Goal: Task Accomplishment & Management: Complete application form

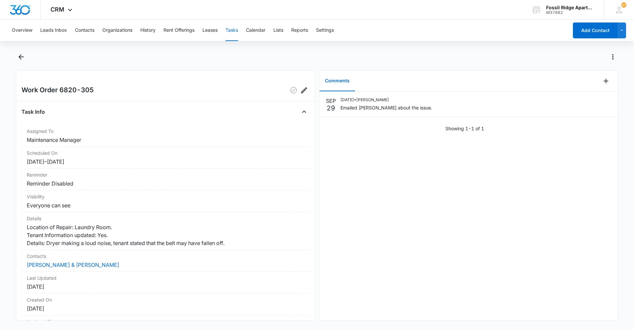
click at [74, 32] on div "Overview Leads Inbox Contacts Organizations History Rent Offerings Leases Tasks…" at bounding box center [288, 30] width 560 height 21
click at [82, 30] on button "Contacts" at bounding box center [84, 30] width 19 height 21
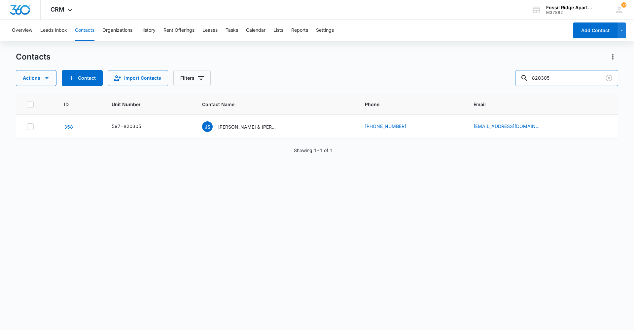
drag, startPoint x: 566, startPoint y: 80, endPoint x: 424, endPoint y: 74, distance: 141.8
click at [424, 74] on div "Actions Contact Import Contacts Filters 820305" at bounding box center [317, 78] width 602 height 16
type input "9713607"
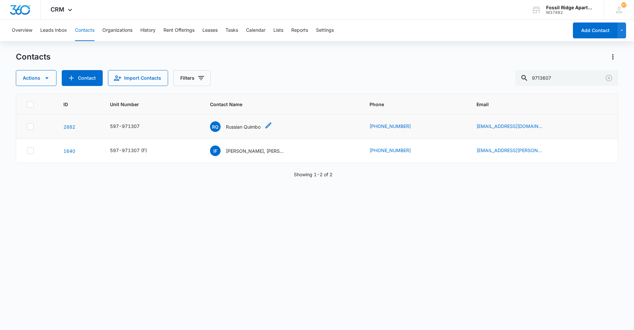
click at [240, 130] on div "RQ Russian Quimbo" at bounding box center [235, 126] width 51 height 11
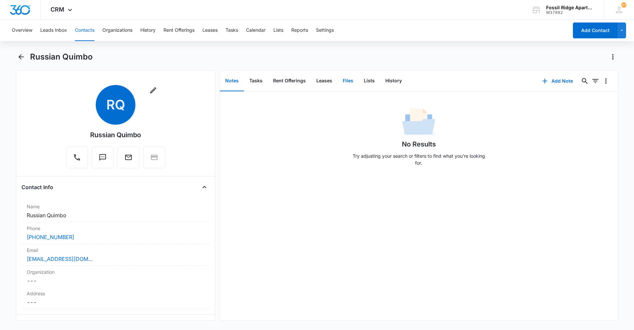
click at [347, 83] on button "Files" at bounding box center [347, 81] width 21 height 20
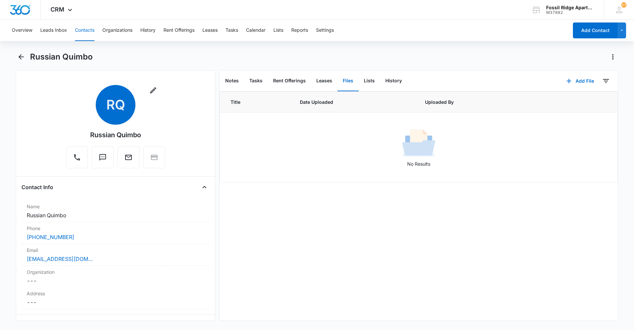
click at [84, 33] on button "Contacts" at bounding box center [84, 30] width 19 height 21
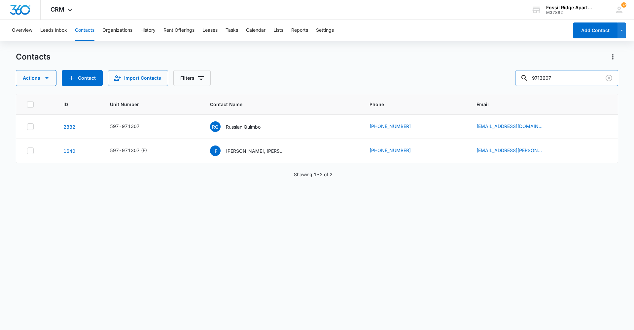
drag, startPoint x: 595, startPoint y: 84, endPoint x: 463, endPoint y: 76, distance: 132.6
click at [458, 87] on div "Contacts Actions Contact Import Contacts Filters 9713607 ID Unit Number Contact…" at bounding box center [317, 190] width 602 height 277
type input "680208"
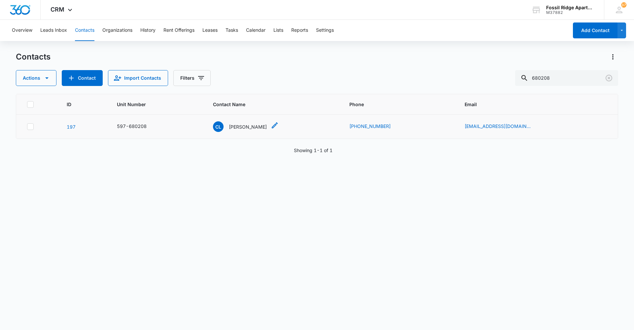
click at [255, 126] on p "[PERSON_NAME]" at bounding box center [248, 126] width 38 height 7
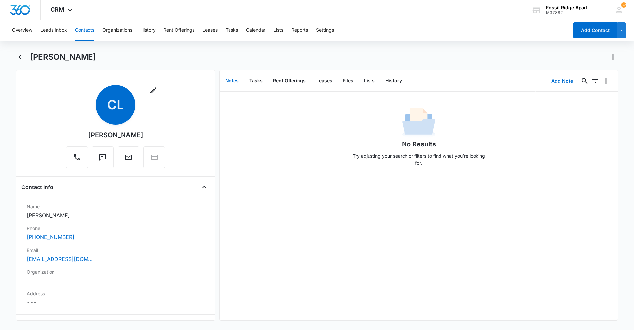
click at [81, 27] on button "Contacts" at bounding box center [84, 30] width 19 height 21
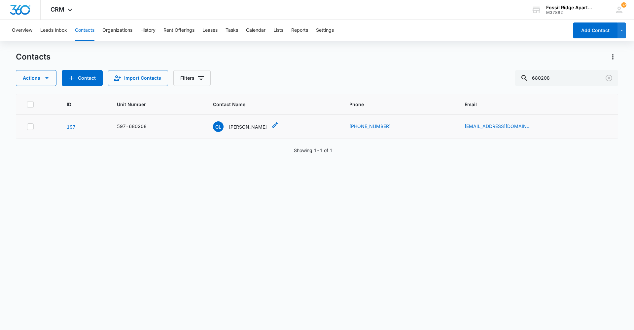
click at [261, 125] on p "[PERSON_NAME]" at bounding box center [248, 126] width 38 height 7
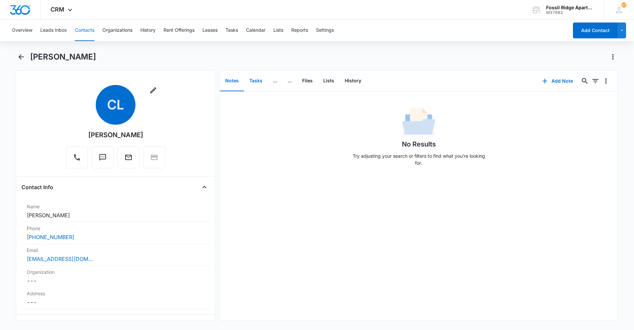
click at [255, 80] on button "Tasks" at bounding box center [256, 81] width 24 height 20
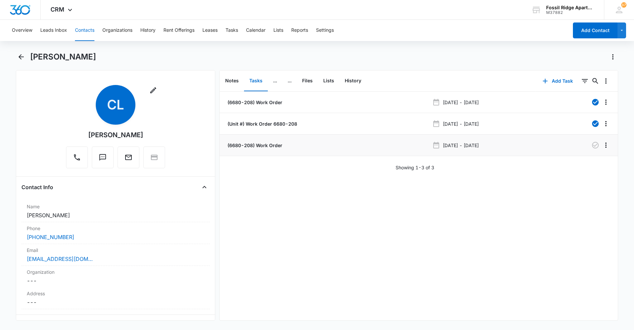
click at [262, 145] on p "(6680-208) Work Order" at bounding box center [254, 145] width 56 height 7
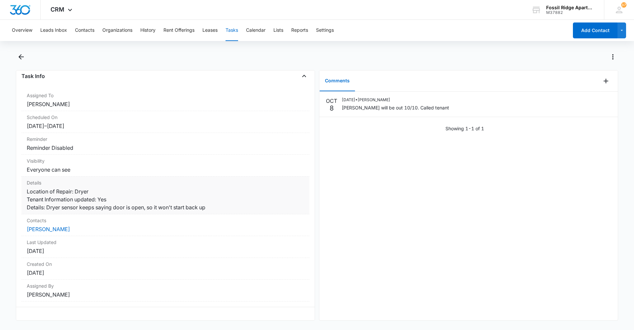
scroll to position [49, 0]
click at [81, 32] on button "Contacts" at bounding box center [84, 30] width 19 height 21
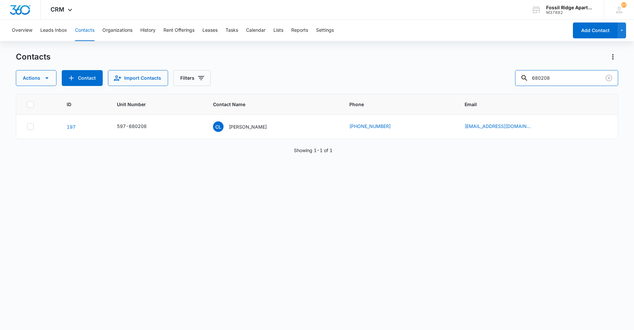
drag, startPoint x: 571, startPoint y: 73, endPoint x: 349, endPoint y: 51, distance: 223.0
click at [349, 54] on div "Contacts Actions Contact Import Contacts Filters 680208" at bounding box center [317, 69] width 602 height 34
type input "730207"
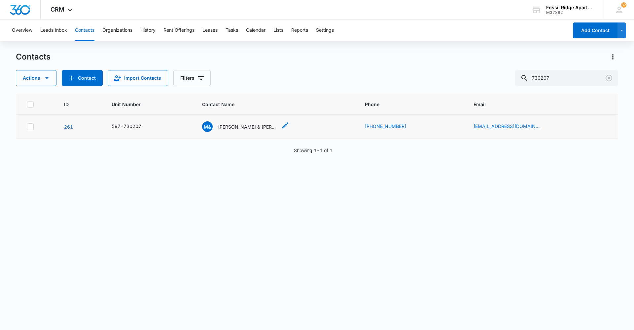
click at [268, 127] on p "[PERSON_NAME] & [PERSON_NAME]" at bounding box center [247, 126] width 59 height 7
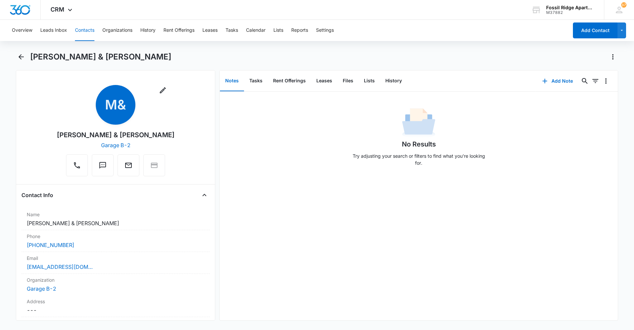
click at [86, 27] on button "Contacts" at bounding box center [84, 30] width 19 height 21
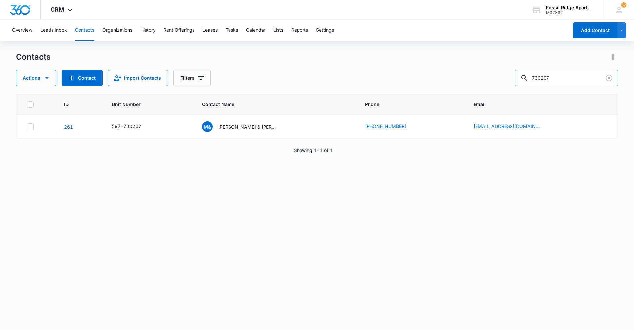
drag, startPoint x: 554, startPoint y: 82, endPoint x: 405, endPoint y: 77, distance: 149.0
click at [404, 77] on div "Actions Contact Import Contacts Filters 730207" at bounding box center [317, 78] width 602 height 16
type input "2"
type input "020203"
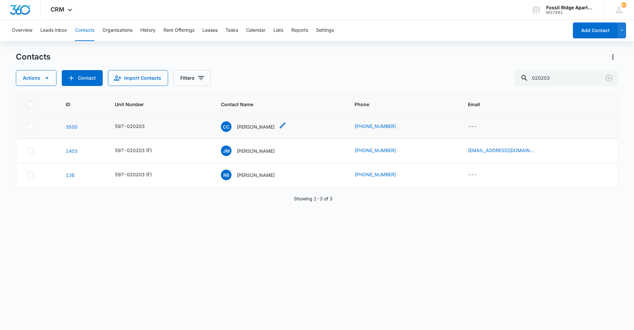
click at [274, 127] on p "[PERSON_NAME]" at bounding box center [256, 126] width 38 height 7
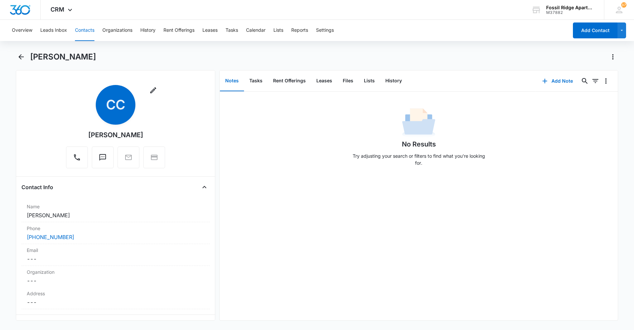
click at [87, 27] on button "Contacts" at bounding box center [84, 30] width 19 height 21
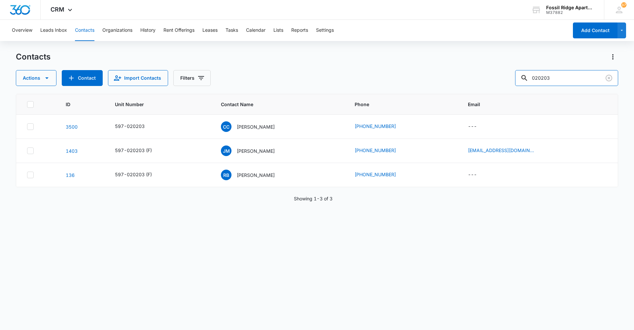
drag, startPoint x: 556, startPoint y: 75, endPoint x: 147, endPoint y: -11, distance: 417.7
click at [147, 0] on html "CRM Apps Reputation Websites Forms CRM Email Social Content Ads Intelligence Fi…" at bounding box center [317, 165] width 634 height 330
type input "060206"
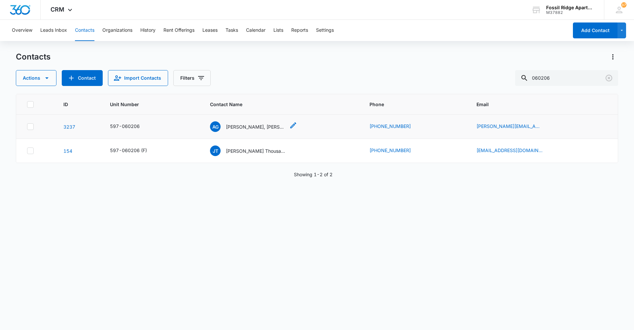
click at [258, 125] on p "[PERSON_NAME], [PERSON_NAME]" at bounding box center [255, 126] width 59 height 7
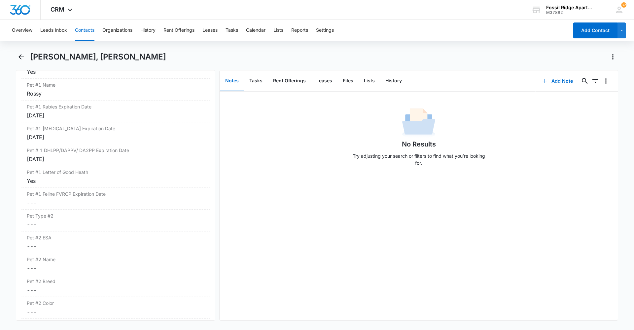
scroll to position [1123, 0]
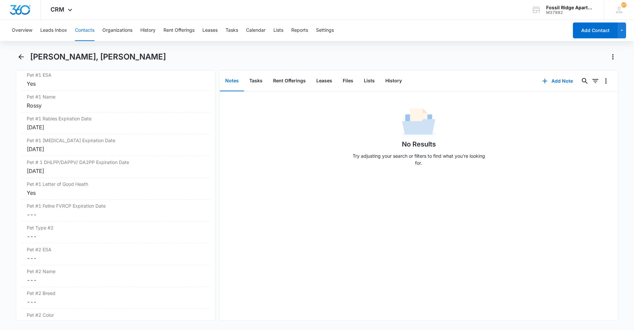
click at [445, 281] on div "No Results Try adjusting your search or filters to find what you’re looking for." at bounding box center [419, 205] width 398 height 228
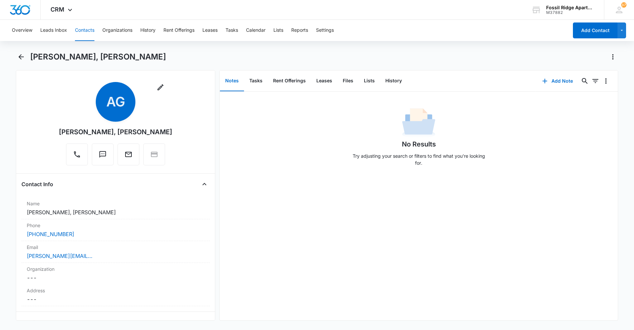
scroll to position [0, 0]
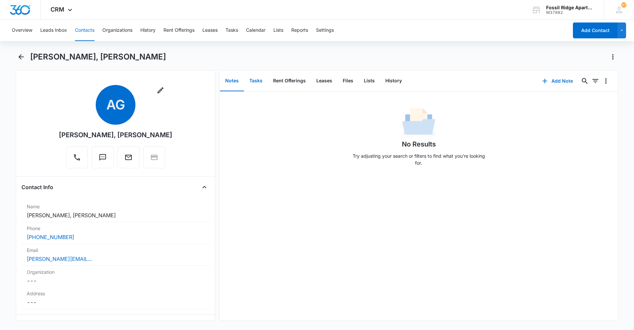
click at [264, 81] on button "Tasks" at bounding box center [256, 81] width 24 height 20
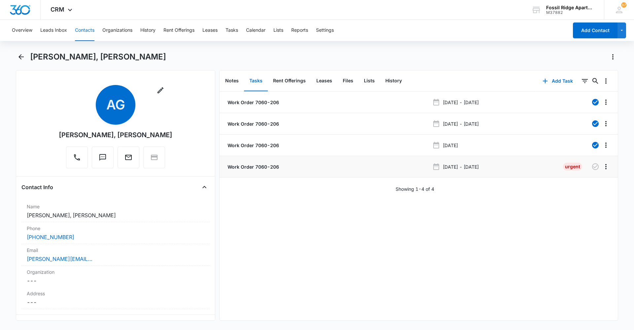
click at [261, 165] on p "Work Order 7060-206" at bounding box center [252, 166] width 53 height 7
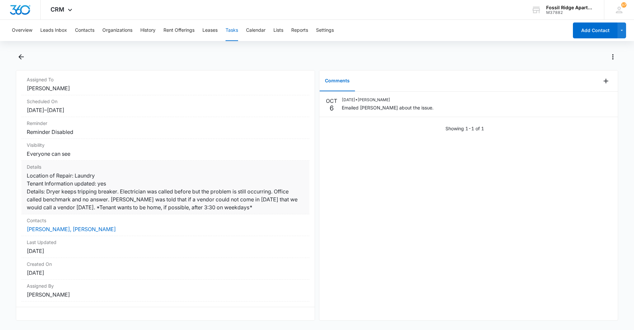
scroll to position [72, 0]
click at [89, 31] on button "Contacts" at bounding box center [84, 30] width 19 height 21
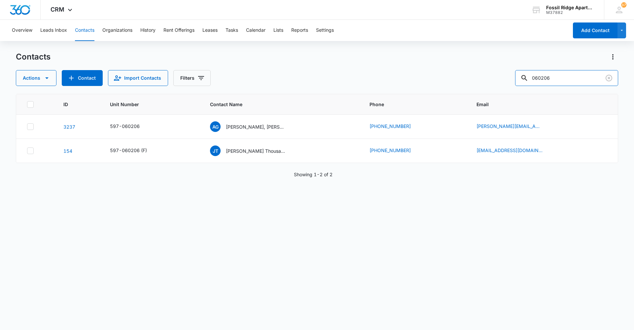
drag, startPoint x: 575, startPoint y: 78, endPoint x: 495, endPoint y: 82, distance: 80.0
click at [495, 82] on div "Actions Contact Import Contacts Filters 060206" at bounding box center [317, 78] width 602 height 16
drag, startPoint x: 561, startPoint y: 77, endPoint x: 304, endPoint y: 61, distance: 257.7
click at [318, 68] on div "Contacts Actions Contact Import Contacts Filters [PERSON_NAME]" at bounding box center [317, 69] width 602 height 34
type input "comway"
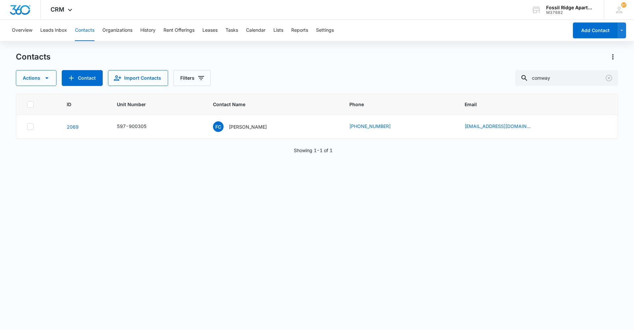
click at [92, 32] on button "Contacts" at bounding box center [84, 30] width 19 height 21
drag, startPoint x: 565, startPoint y: 76, endPoint x: 457, endPoint y: 68, distance: 107.6
click at [457, 68] on div "Contacts Actions Contact Import Contacts Filters comway" at bounding box center [317, 69] width 602 height 34
type input "703101"
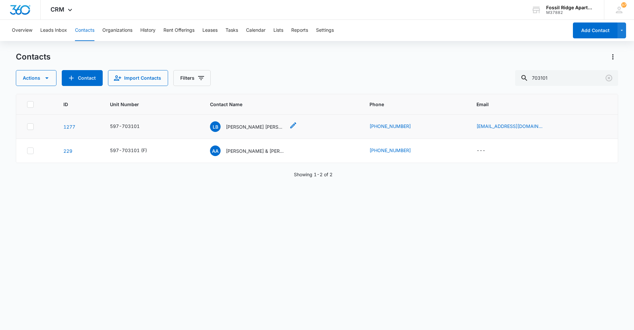
click at [257, 129] on p "[PERSON_NAME] [PERSON_NAME] [PERSON_NAME]" at bounding box center [255, 126] width 59 height 7
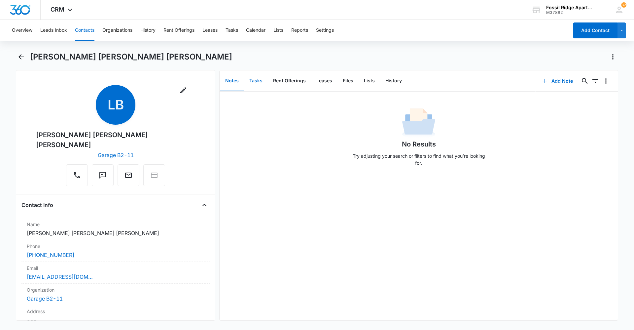
click at [252, 78] on button "Tasks" at bounding box center [256, 81] width 24 height 20
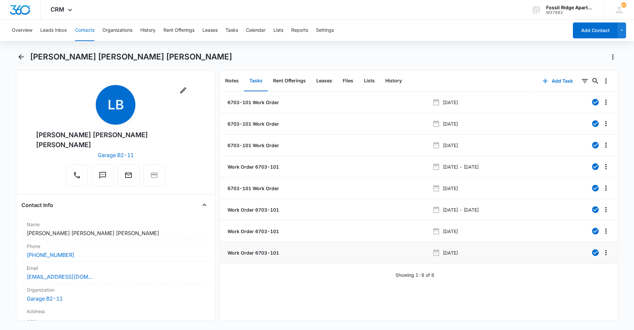
click at [259, 253] on p "Work Order 6703-101" at bounding box center [252, 252] width 53 height 7
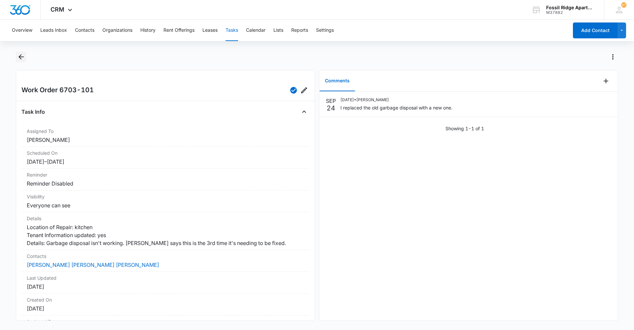
click at [21, 59] on icon "Back" at bounding box center [21, 57] width 8 height 8
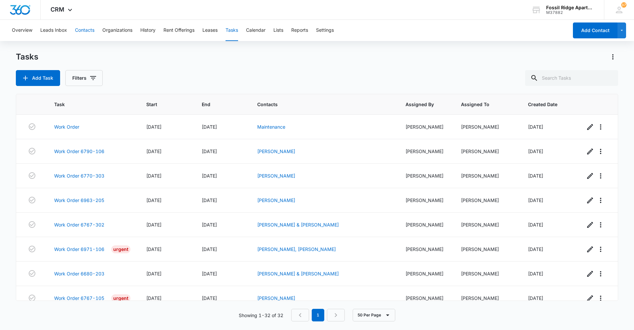
click at [86, 30] on button "Contacts" at bounding box center [84, 30] width 19 height 21
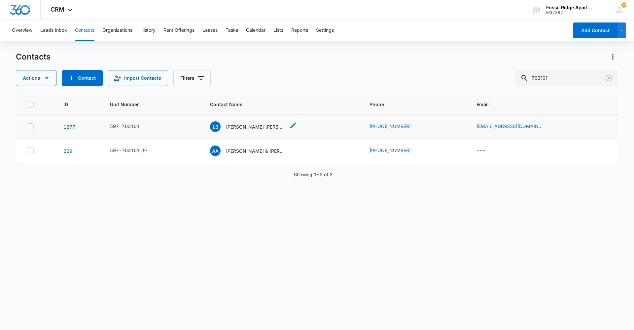
click at [252, 126] on p "[PERSON_NAME] [PERSON_NAME] [PERSON_NAME]" at bounding box center [255, 126] width 59 height 7
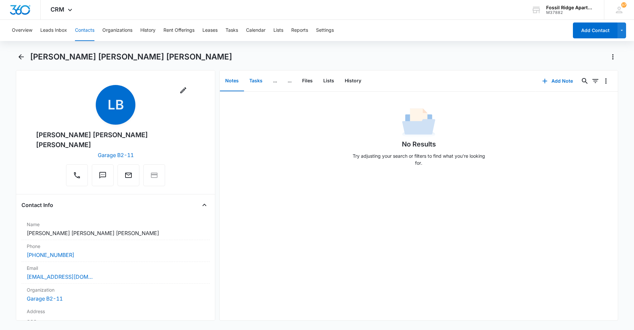
click at [260, 83] on button "Tasks" at bounding box center [256, 81] width 24 height 20
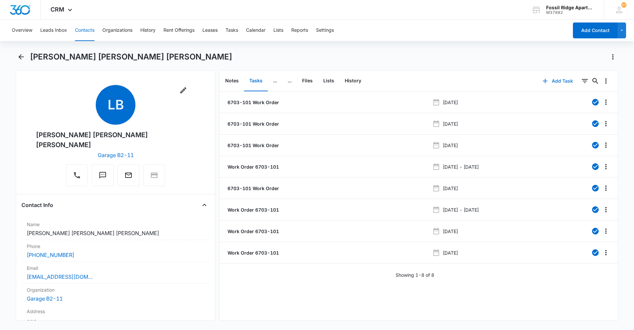
click at [549, 81] on button "Add Task" at bounding box center [558, 81] width 44 height 16
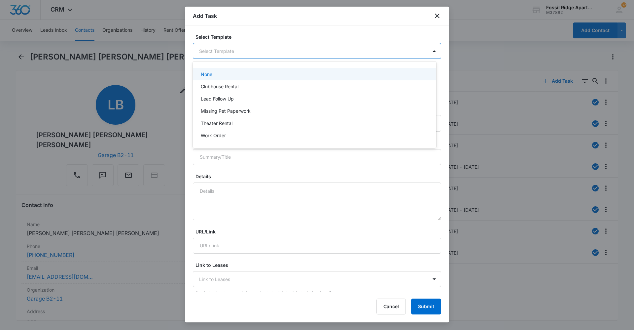
click at [264, 54] on body "CRM Apps Reputation Websites Forms CRM Email Social Content Ads Intelligence Fi…" at bounding box center [317, 165] width 634 height 330
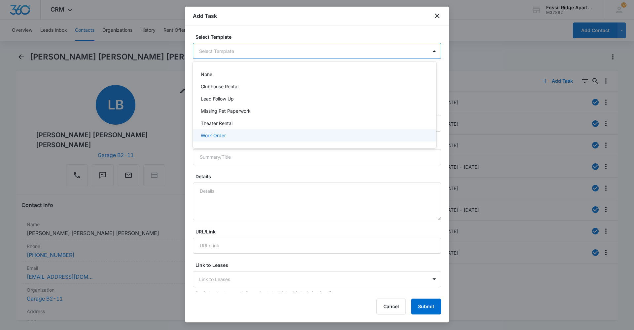
click at [218, 134] on p "Work Order" at bounding box center [213, 135] width 25 height 7
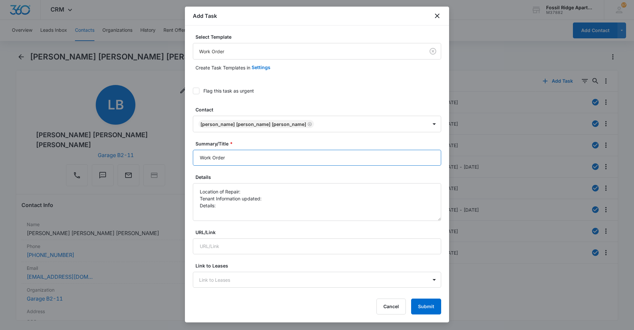
click at [202, 159] on input "Work Order" at bounding box center [317, 158] width 248 height 16
click at [199, 158] on input "Work Order" at bounding box center [317, 158] width 248 height 16
click at [436, 15] on icon "close" at bounding box center [437, 16] width 5 height 5
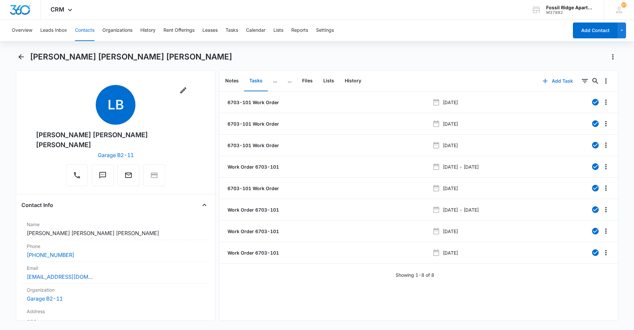
click at [545, 83] on button "Add Task" at bounding box center [558, 81] width 44 height 16
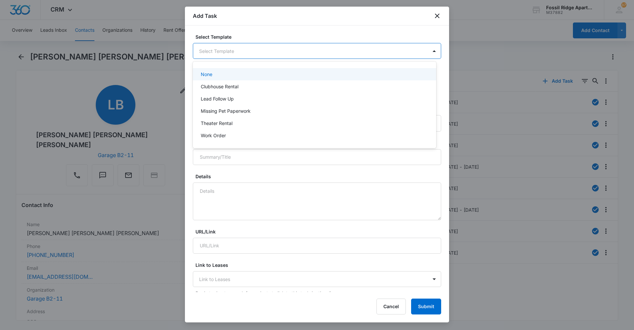
click at [252, 51] on body "CRM Apps Reputation Websites Forms CRM Email Social Content Ads Intelligence Fi…" at bounding box center [317, 165] width 634 height 330
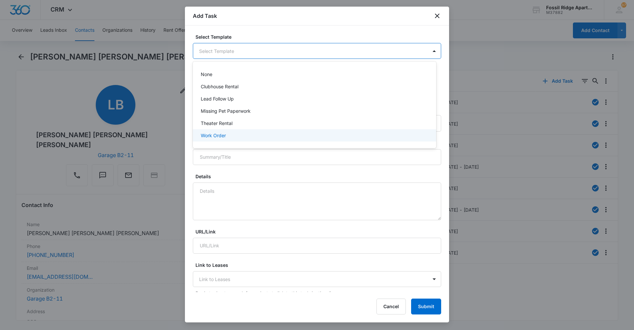
click at [231, 143] on div at bounding box center [317, 165] width 634 height 330
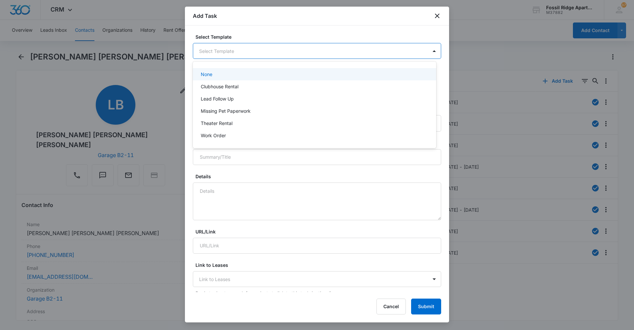
click at [243, 54] on body "CRM Apps Reputation Websites Forms CRM Email Social Content Ads Intelligence Fi…" at bounding box center [317, 165] width 634 height 330
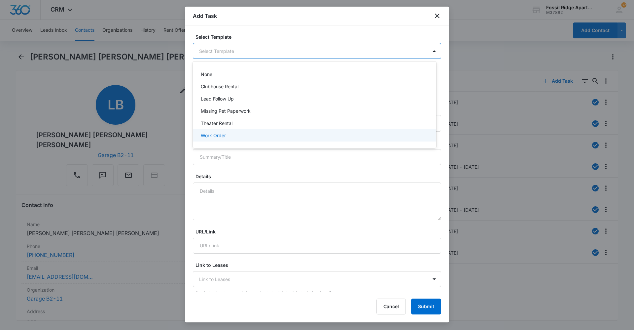
click at [230, 133] on div "Work Order" at bounding box center [314, 135] width 226 height 7
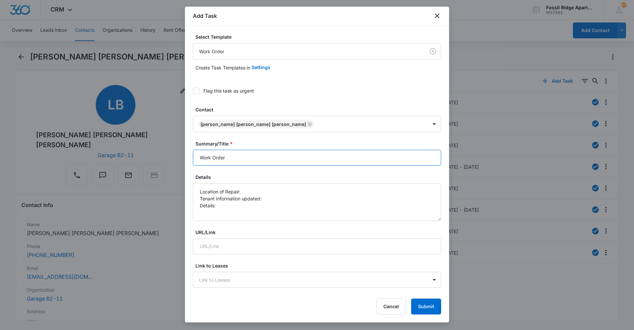
click at [201, 155] on input "Work Order" at bounding box center [317, 158] width 248 height 16
type input "6703-101 Work Order"
click at [245, 191] on textarea "Location of Repair: Tenant Information updated: Details:" at bounding box center [317, 202] width 248 height 38
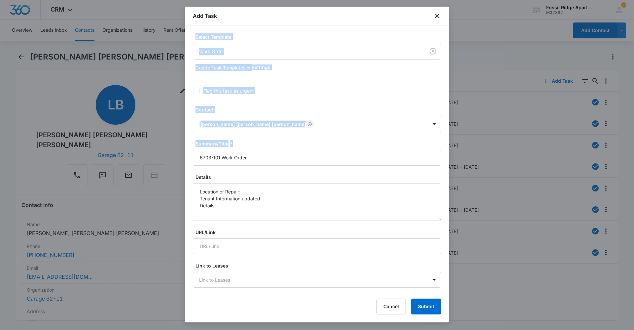
drag, startPoint x: 354, startPoint y: 17, endPoint x: 368, endPoint y: 149, distance: 133.5
click at [369, 151] on div "Add Task Select Template Work Order Create Task Templates in Settings Flag this…" at bounding box center [317, 164] width 264 height 315
click at [244, 197] on textarea "Location of Repair: Tenant Information updated: Details:" at bounding box center [317, 202] width 248 height 38
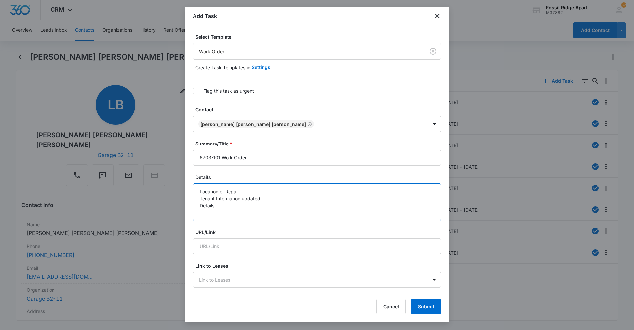
click at [245, 191] on textarea "Location of Repair: Tenant Information updated: Details:" at bounding box center [317, 202] width 248 height 38
click at [265, 200] on textarea "Location of Repair: Garbage disposal Tenant Information updated: Details:" at bounding box center [317, 202] width 248 height 38
click at [221, 208] on textarea "Location of Repair: Garbage disposal Tenant Information updated: Yes Details:" at bounding box center [317, 202] width 248 height 38
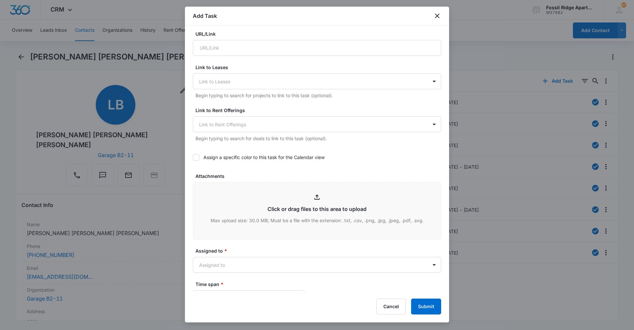
scroll to position [264, 0]
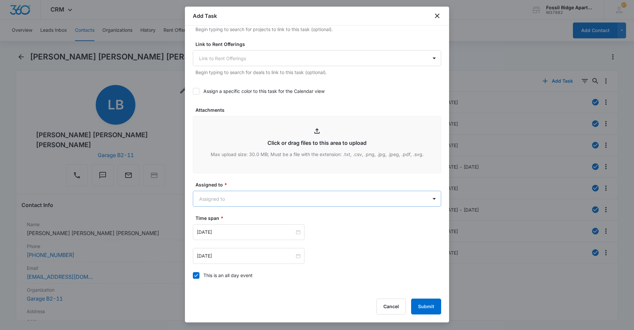
type textarea "Location of Repair: Garbage disposal Tenant Information updated: Yes Details: G…"
click at [258, 202] on body "CRM Apps Reputation Websites Forms CRM Email Social Content Ads Intelligence Fi…" at bounding box center [317, 165] width 634 height 330
type input "[PERSON_NAME]"
click at [265, 220] on div "[PERSON_NAME]" at bounding box center [314, 221] width 226 height 7
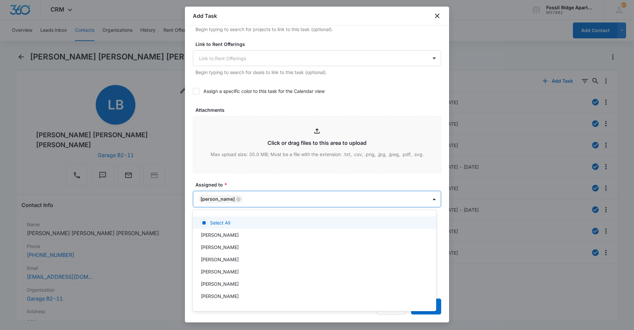
drag, startPoint x: 256, startPoint y: 175, endPoint x: 263, endPoint y: 183, distance: 10.1
click at [256, 175] on div at bounding box center [317, 165] width 634 height 330
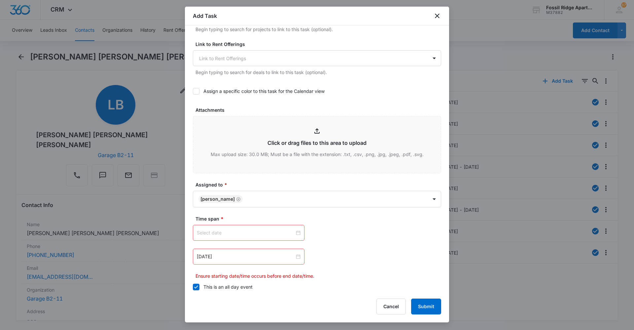
click at [297, 234] on div at bounding box center [249, 232] width 104 height 7
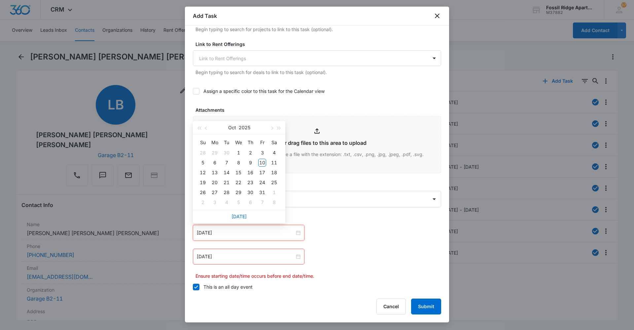
type input "[DATE]"
click at [242, 217] on link "[DATE]" at bounding box center [238, 216] width 15 height 6
type input "[DATE]"
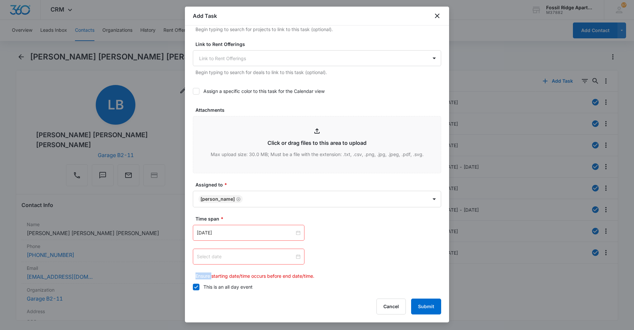
click at [297, 256] on div at bounding box center [249, 256] width 104 height 7
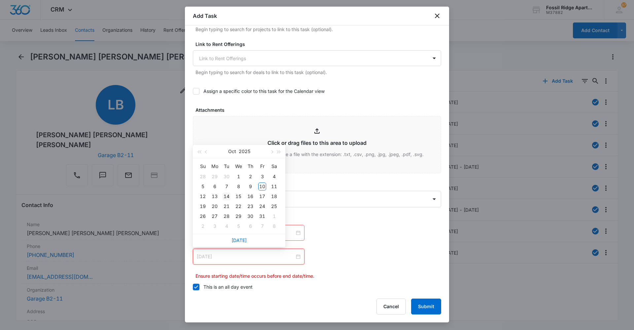
type input "[DATE]"
drag, startPoint x: 228, startPoint y: 196, endPoint x: 281, endPoint y: 202, distance: 53.5
click at [228, 195] on div "14" at bounding box center [227, 196] width 8 height 8
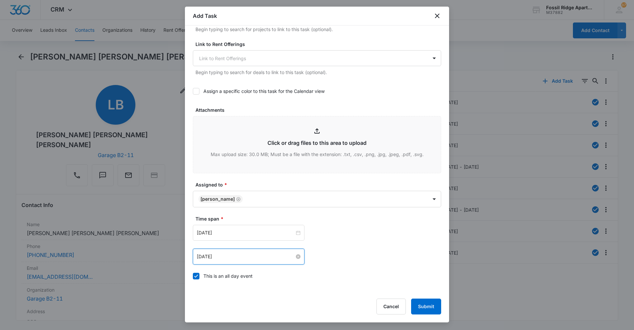
click at [372, 231] on div "[DATE] [DATE] Su Mo Tu We Th Fr Sa 28 29 30 1 2 3 4 5 6 7 8 9 10 11 12 13 14 15…" at bounding box center [317, 233] width 248 height 16
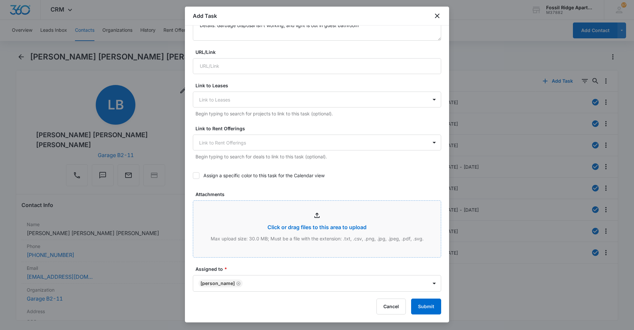
scroll to position [0, 0]
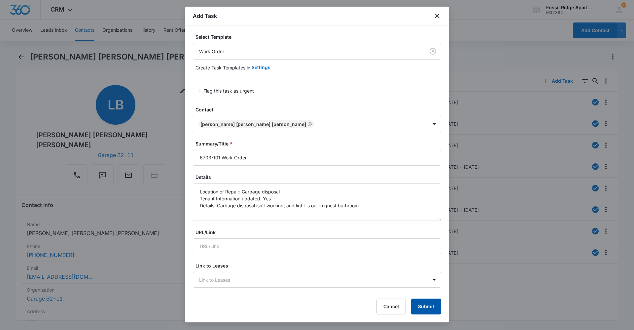
click at [423, 307] on button "Submit" at bounding box center [426, 306] width 30 height 16
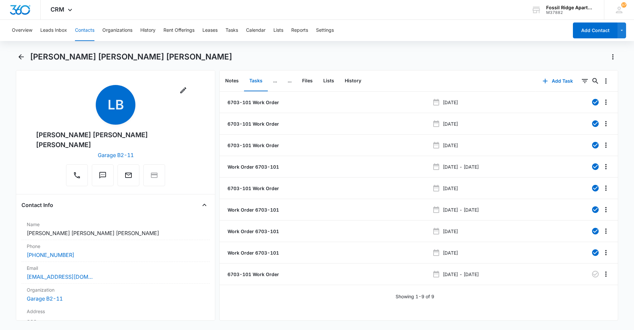
click at [288, 315] on div "6703-101 Work Order [DATE][PHONE_NUMBER] Work Order [DATE] 6703-101 Work Order …" at bounding box center [419, 205] width 398 height 228
click at [87, 32] on button "Contacts" at bounding box center [84, 30] width 19 height 21
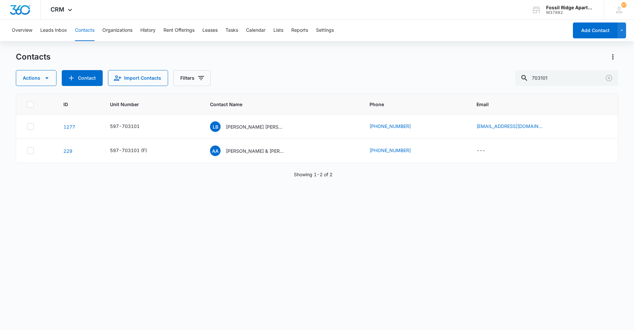
click at [86, 26] on button "Contacts" at bounding box center [84, 30] width 19 height 21
click at [96, 31] on div "Overview Leads Inbox Contacts Organizations History Rent Offerings Leases Tasks…" at bounding box center [288, 30] width 560 height 21
click at [19, 57] on h1 "Contacts" at bounding box center [33, 57] width 35 height 10
drag, startPoint x: 569, startPoint y: 72, endPoint x: 75, endPoint y: 35, distance: 495.3
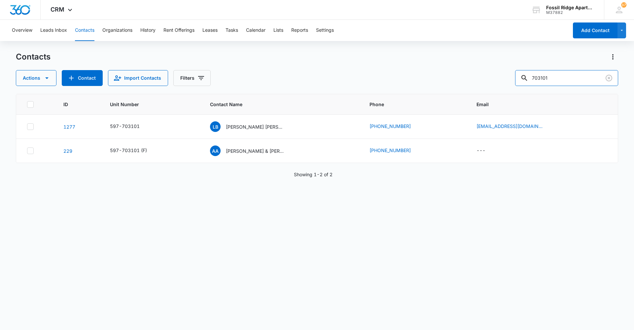
click at [73, 37] on div "Overview Leads Inbox Contacts Organizations History Rent Offerings Leases Tasks…" at bounding box center [317, 174] width 634 height 309
type input "[PERSON_NAME]"
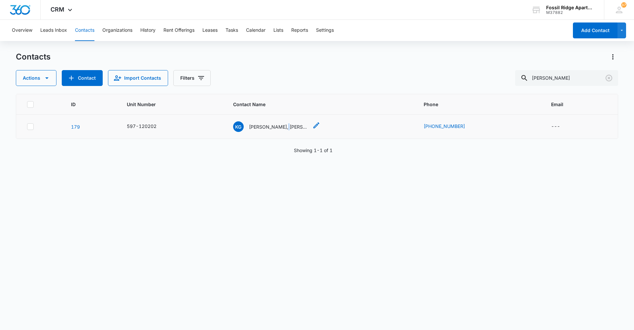
click at [285, 128] on p "[PERSON_NAME], [PERSON_NAME], & [PERSON_NAME]" at bounding box center [278, 126] width 59 height 7
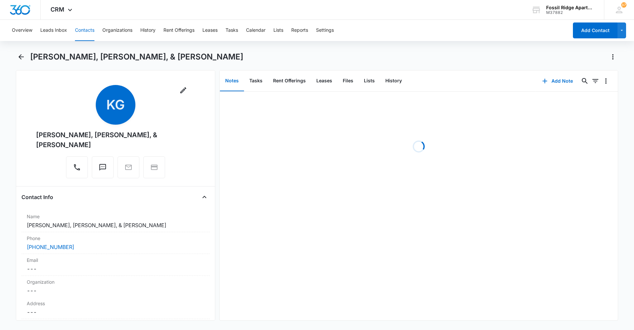
click at [488, 197] on div "Loading" at bounding box center [419, 146] width 398 height 110
click at [345, 81] on button "Files" at bounding box center [347, 81] width 21 height 20
click at [86, 31] on button "Contacts" at bounding box center [84, 30] width 19 height 21
